Goal: Task Accomplishment & Management: Manage account settings

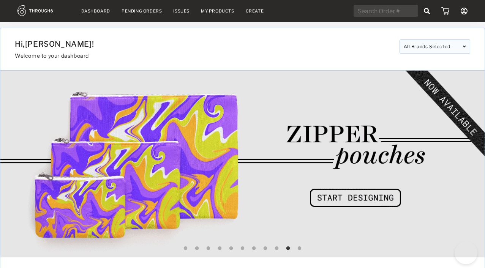
select select "8"
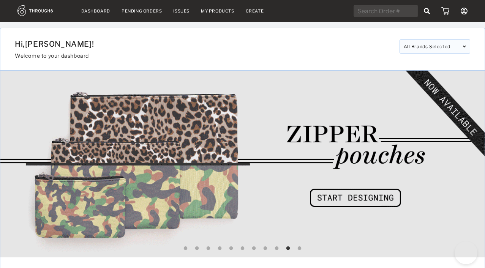
select select "2025"
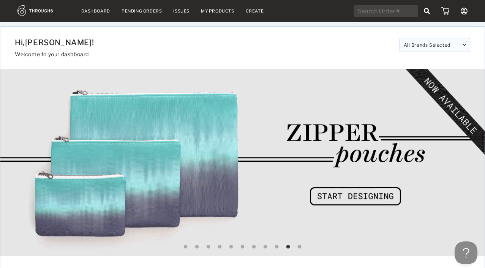
click at [210, 12] on link "My Products" at bounding box center [217, 10] width 33 height 5
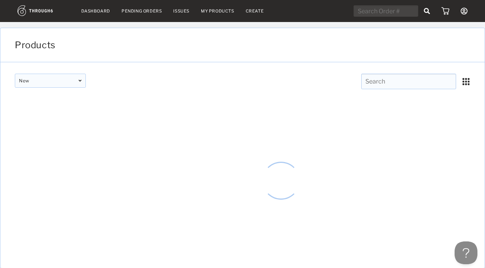
click at [209, 10] on link "My Products" at bounding box center [217, 10] width 33 height 5
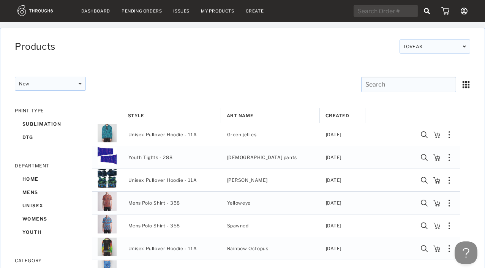
click at [210, 13] on link "My Products" at bounding box center [217, 10] width 33 height 5
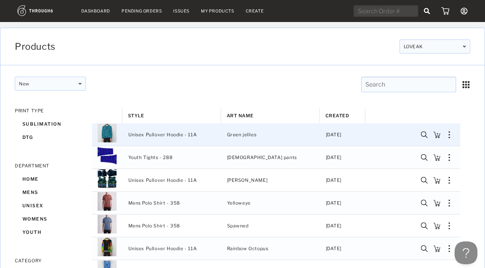
click at [141, 137] on span "Unisex Pullover Hoodie - 11A" at bounding box center [162, 135] width 69 height 10
click at [102, 136] on img "Press SPACE to deselect this row." at bounding box center [107, 133] width 19 height 19
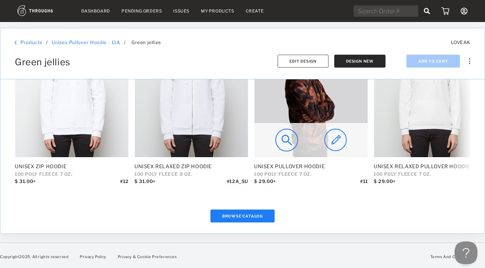
scroll to position [426, 0]
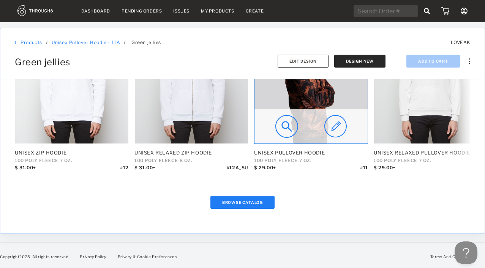
click at [309, 93] on img at bounding box center [311, 86] width 113 height 113
click at [285, 126] on img at bounding box center [287, 126] width 23 height 23
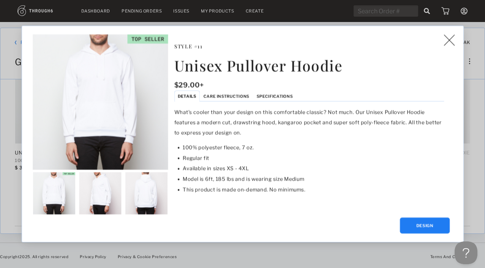
click at [272, 99] on span "Specifications" at bounding box center [275, 96] width 36 height 5
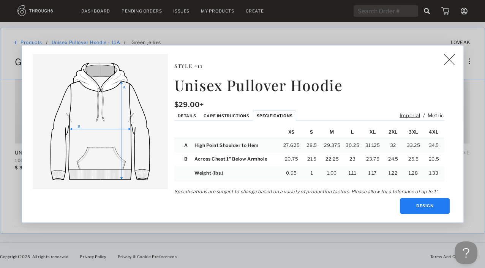
click at [168, 189] on img at bounding box center [100, 121] width 135 height 135
click at [455, 63] on img at bounding box center [449, 59] width 11 height 11
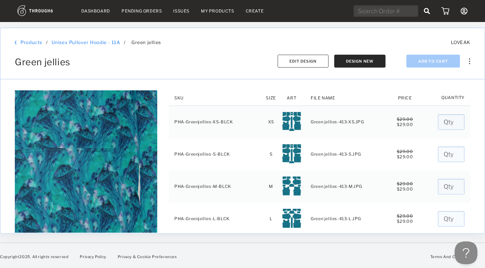
scroll to position [0, 0]
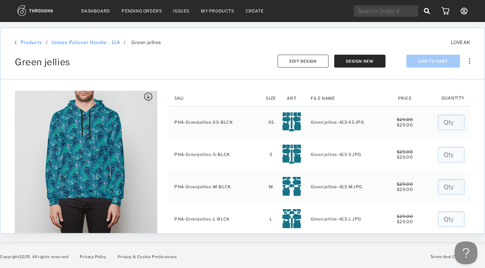
click at [144, 95] on img at bounding box center [148, 97] width 8 height 8
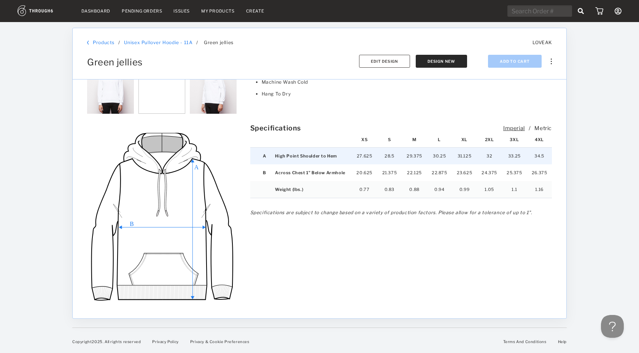
scroll to position [802, 0]
